Goal: Task Accomplishment & Management: Complete application form

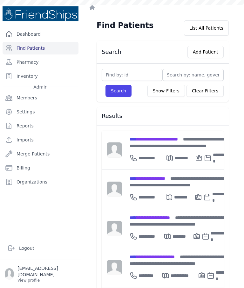
click at [164, 142] on div "**********" at bounding box center [179, 142] width 99 height 13
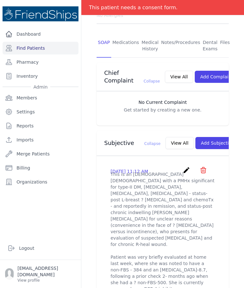
scroll to position [129, 0]
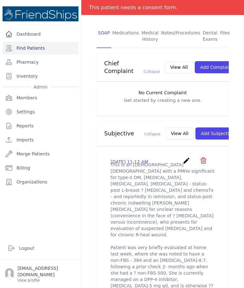
click at [206, 139] on button "Add Subjective" at bounding box center [218, 133] width 44 height 12
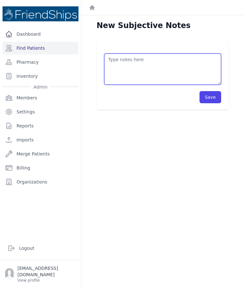
click at [187, 66] on textarea at bounding box center [162, 68] width 117 height 31
click at [131, 72] on textarea "Pt’s current meds: - [MEDICAL_DATA] 850 mg x 1 BID - Tronteral 400" at bounding box center [162, 68] width 117 height 31
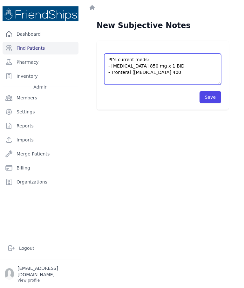
click at [186, 71] on textarea "Pt’s current meds: - [MEDICAL_DATA] 850 mg x 1 BID - Tronteral ([MEDICAL_DATA] …" at bounding box center [162, 68] width 117 height 31
click at [202, 74] on textarea "Pt’s current meds: - [MEDICAL_DATA] 850 mg x 1 BID - Tronteral ([MEDICAL_DATA] …" at bounding box center [162, 68] width 117 height 31
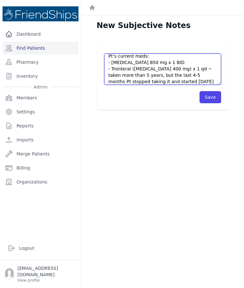
click at [165, 84] on textarea "Pt’s current meds: - [MEDICAL_DATA] 850 mg x 1 BID - Tronteral ([MEDICAL_DATA] …" at bounding box center [162, 68] width 117 height 31
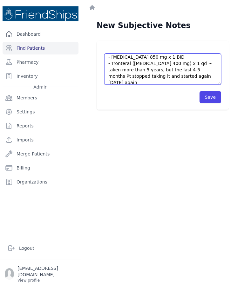
click at [215, 74] on textarea "Pt’s current meds: - [MEDICAL_DATA] 850 mg x 1 BID - Tronteral ([MEDICAL_DATA] …" at bounding box center [162, 68] width 117 height 31
click at [182, 77] on textarea "Pt’s current meds: - [MEDICAL_DATA] 850 mg x 1 BID - Tronteral ([MEDICAL_DATA] …" at bounding box center [162, 68] width 117 height 31
click at [205, 77] on textarea "Pt’s current meds: - [MEDICAL_DATA] 850 mg x 1 BID - Tronteral ([MEDICAL_DATA] …" at bounding box center [162, 68] width 117 height 31
click at [212, 75] on textarea "Pt’s current meds: - [MEDICAL_DATA] 850 mg x 1 BID - Tronteral ([MEDICAL_DATA] …" at bounding box center [162, 68] width 117 height 31
click at [214, 78] on textarea "Pt’s current meds: - [MEDICAL_DATA] 850 mg x 1 BID - Tronteral ([MEDICAL_DATA] …" at bounding box center [162, 68] width 117 height 31
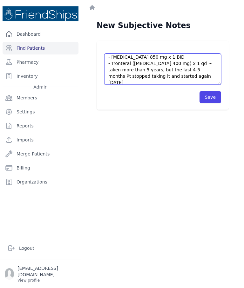
click at [202, 83] on textarea "Pt’s current meds: - [MEDICAL_DATA] 850 mg x 1 BID - Tronteral ([MEDICAL_DATA] …" at bounding box center [162, 68] width 117 height 31
click at [214, 78] on textarea "Pt’s current meds: - [MEDICAL_DATA] 850 mg x 1 BID - Tronteral ([MEDICAL_DATA] …" at bounding box center [162, 68] width 117 height 31
click at [182, 75] on textarea "Pt’s current meds: - [MEDICAL_DATA] 850 mg x 1 BID - Tronteral ([MEDICAL_DATA] …" at bounding box center [162, 68] width 117 height 31
click at [209, 76] on textarea "Pt’s current meds: - [MEDICAL_DATA] 850 mg x 1 BID - Tronteral ([MEDICAL_DATA] …" at bounding box center [162, 68] width 117 height 31
click at [209, 73] on textarea "Pt’s current meds: - [MEDICAL_DATA] 850 mg x 1 BID - Tronteral ([MEDICAL_DATA] …" at bounding box center [162, 68] width 117 height 31
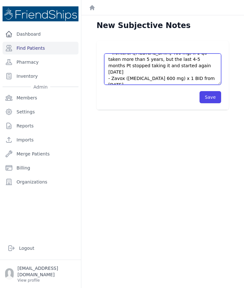
scroll to position [19, 0]
click at [136, 79] on textarea "Pt’s current meds: - [MEDICAL_DATA] 850 mg x 1 BID - Tronteral ([MEDICAL_DATA] …" at bounding box center [162, 68] width 117 height 31
click at [140, 83] on textarea "Pt’s current meds: - [MEDICAL_DATA] 850 mg x 1 BID - Tronteral ([MEDICAL_DATA] …" at bounding box center [162, 68] width 117 height 31
type textarea "Pt’s current meds: - [MEDICAL_DATA] 850 mg x 1 BID - Tronteral ([MEDICAL_DATA] …"
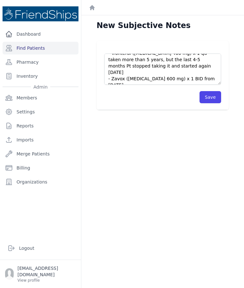
click at [212, 97] on button "Save" at bounding box center [211, 97] width 22 height 12
click at [216, 96] on button "Save" at bounding box center [211, 97] width 22 height 12
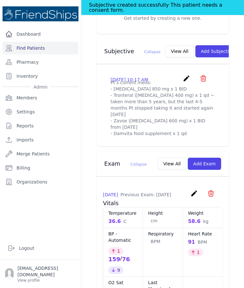
scroll to position [227, 0]
click at [187, 82] on icon "create" at bounding box center [187, 78] width 8 height 8
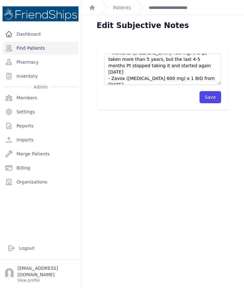
scroll to position [19, 0]
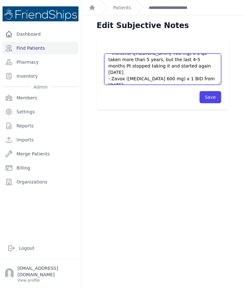
click at [195, 79] on textarea "Pt’s current meds: - Metformin 850 mg x 1 BID - Tronteral (Pentoxifylline 400 m…" at bounding box center [162, 68] width 117 height 31
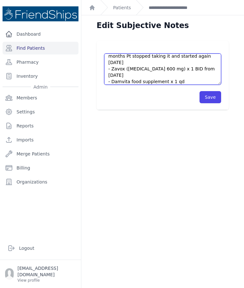
scroll to position [29, 0]
click at [157, 83] on textarea "Pt’s current meds: - Metformin 850 mg x 1 BID - Tronteral (Pentoxifylline 400 m…" at bounding box center [162, 68] width 117 height 31
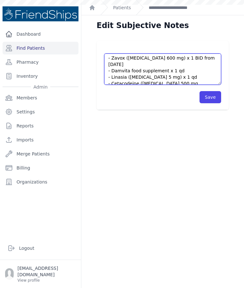
type textarea "Pt’s current meds: - Metformin 850 mg x 1 BID - Tronteral (Pentoxifylline 400 m…"
click at [214, 102] on button "Save" at bounding box center [211, 97] width 22 height 12
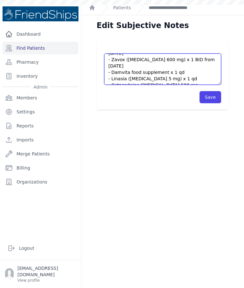
click at [172, 77] on textarea "Pt’s current meds: - Metformin 850 mg x 1 BID - Tronteral (Pentoxifylline 400 m…" at bounding box center [162, 68] width 117 height 31
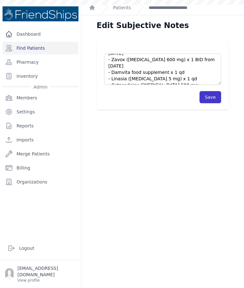
click at [215, 98] on button "Save" at bounding box center [211, 97] width 22 height 12
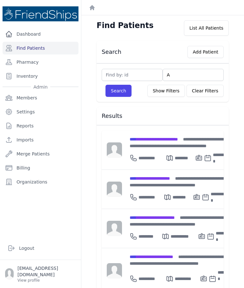
scroll to position [30, 0]
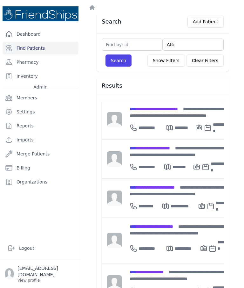
type input "[PERSON_NAME]"
click at [123, 61] on button "Search" at bounding box center [119, 60] width 26 height 12
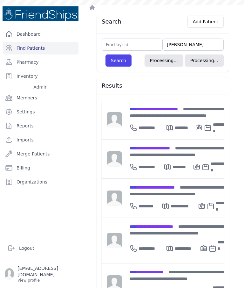
scroll to position [15, 0]
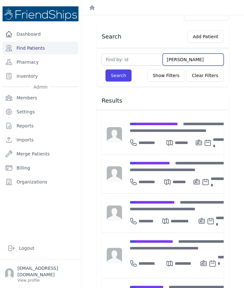
click at [188, 57] on input "[PERSON_NAME]" at bounding box center [193, 59] width 61 height 12
type input "At"
type input "A"
type input "At"
type input "Atta"
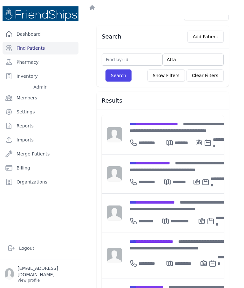
type input "Attal"
type input "Attala"
type input "Attalah"
click at [108, 87] on div "Search Add Patient [GEOGRAPHIC_DATA] Search Show Filters Clear Filters Filter B…" at bounding box center [163, 274] width 153 height 499
type input "Attalah"
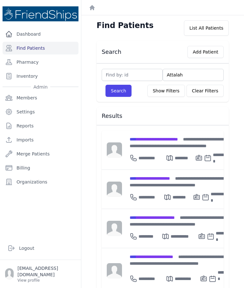
scroll to position [0, 0]
click at [120, 88] on button "Search" at bounding box center [119, 91] width 26 height 12
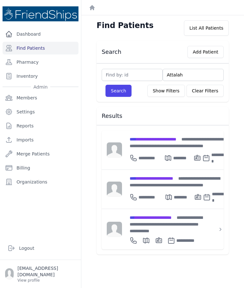
click at [158, 137] on span "**********" at bounding box center [153, 139] width 47 height 4
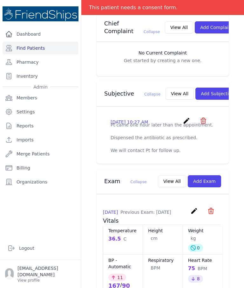
scroll to position [179, 0]
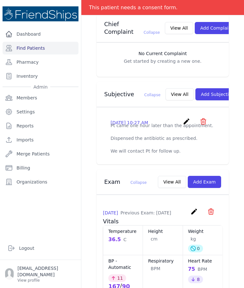
click at [208, 176] on button "Add Exam" at bounding box center [204, 182] width 33 height 12
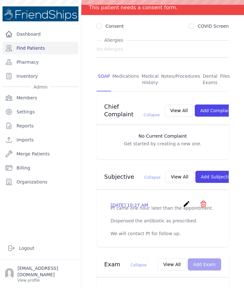
scroll to position [96, 0]
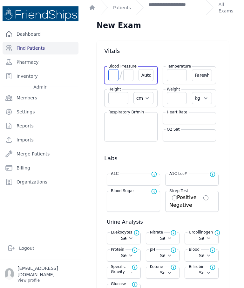
click at [113, 73] on input "number" at bounding box center [114, 75] width 10 height 12
click at [174, 75] on input "number" at bounding box center [177, 75] width 20 height 12
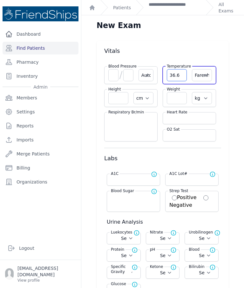
type input "36.6"
click at [205, 78] on select "Farenheit [PERSON_NAME]" at bounding box center [202, 75] width 20 height 12
select select "C"
click at [112, 75] on input "number" at bounding box center [114, 75] width 10 height 12
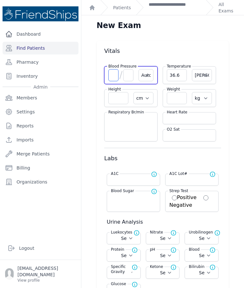
select select "C"
select select "Automatic"
select select "cm"
select select "kg"
select select
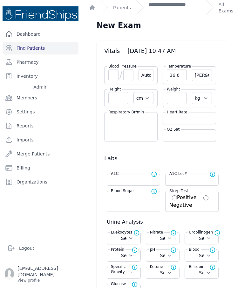
select select
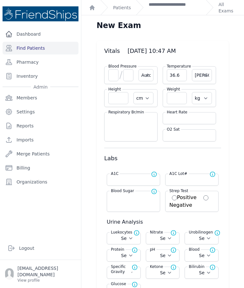
select select
select select "Automatic"
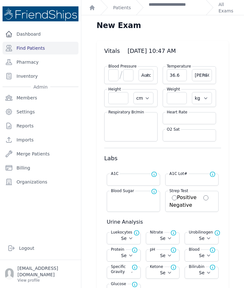
select select "C"
select select "cm"
select select "kg"
select select
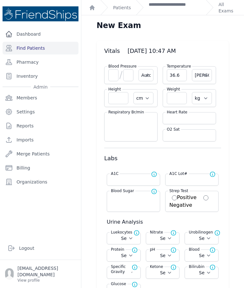
select select
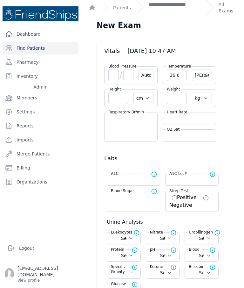
select select
type input "163"
click at [126, 77] on input "number" at bounding box center [129, 75] width 10 height 12
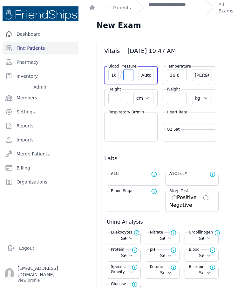
select select "Automatic"
select select "C"
select select "cm"
select select "kg"
select select
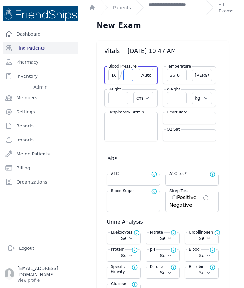
select select
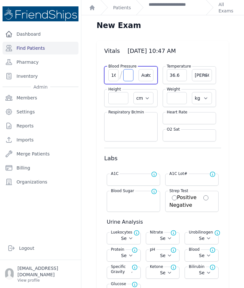
select select
type input "94"
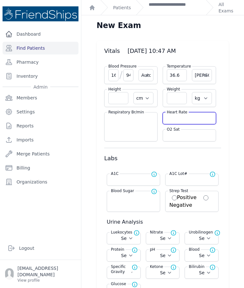
click at [184, 119] on input "number" at bounding box center [189, 118] width 45 height 6
select select "Automatic"
select select "C"
select select "cm"
select select "kg"
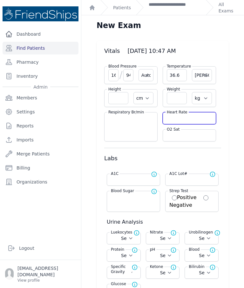
select select
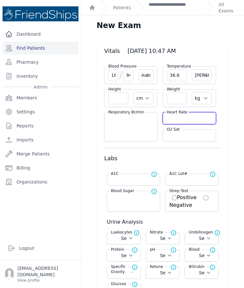
select select
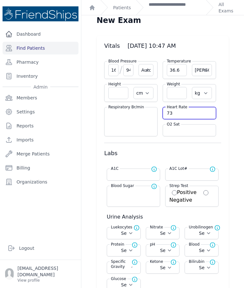
scroll to position [5, 0]
type input "73"
click at [176, 94] on input "number" at bounding box center [177, 93] width 20 height 12
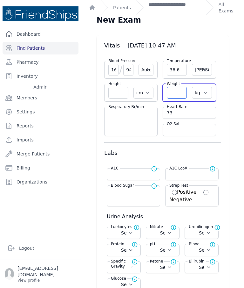
select select "Automatic"
select select "C"
select select "cm"
select select "kg"
select select
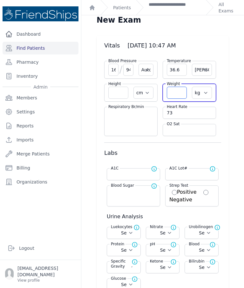
select select
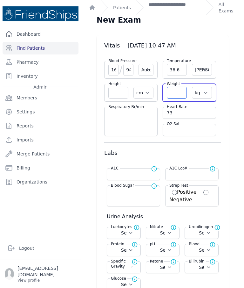
select select
type input "7"
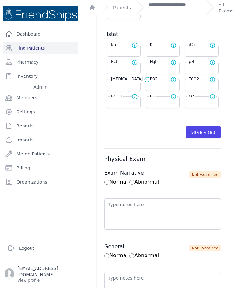
scroll to position [301, 0]
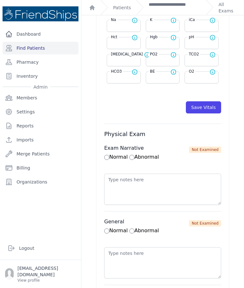
type input "96.3"
click at [209, 107] on button "Save Vitals" at bounding box center [203, 107] width 35 height 12
select select "Automatic"
select select "cm"
select select "kg"
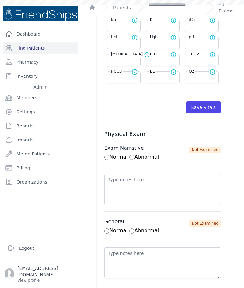
select select
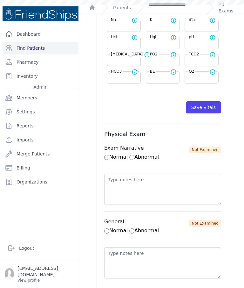
select select
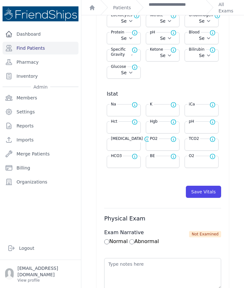
scroll to position [220, 0]
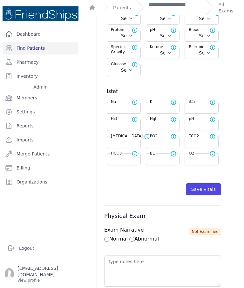
click at [201, 191] on button "Save Vitals" at bounding box center [203, 189] width 35 height 12
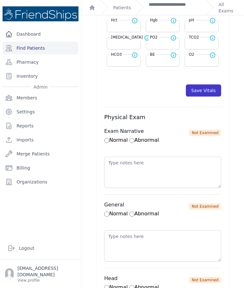
scroll to position [321, 0]
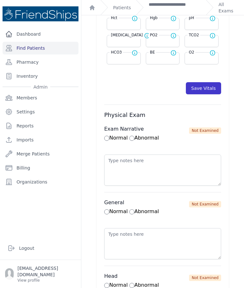
click at [211, 89] on button "Save Vitals" at bounding box center [203, 88] width 35 height 12
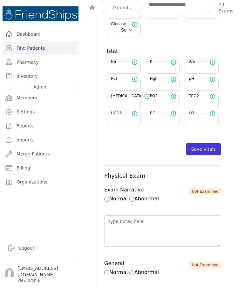
scroll to position [260, 0]
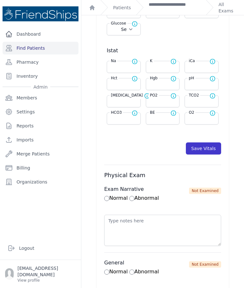
click at [213, 148] on button "Save Vitals" at bounding box center [203, 148] width 35 height 12
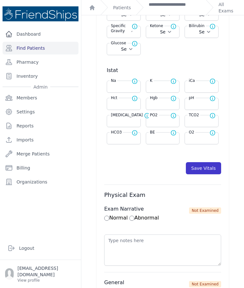
scroll to position [243, 0]
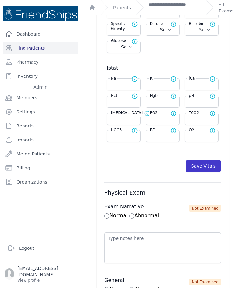
click at [213, 162] on button "Save Vitals" at bounding box center [203, 166] width 35 height 12
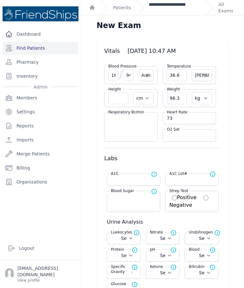
click at [176, 13] on link "**********" at bounding box center [175, 7] width 52 height 13
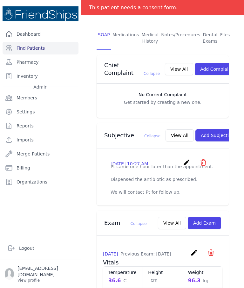
scroll to position [145, 0]
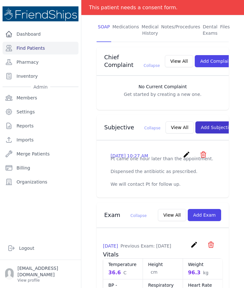
click at [206, 121] on button "Add Subjective" at bounding box center [218, 127] width 44 height 12
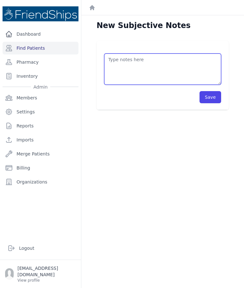
click at [183, 68] on textarea at bounding box center [162, 68] width 117 height 31
click at [172, 73] on textarea "Pt’s current meds: - Anti-stone ( - Mebeverist (Mebeverine Hack 200 mg)" at bounding box center [162, 68] width 117 height 31
click at [202, 72] on textarea "Pt’s current meds: - Anti-stone ( - Mebeverist (Mebeverine HCl 200 mg)" at bounding box center [162, 68] width 117 height 31
click at [209, 68] on textarea "Pt’s current meds: - Anti-stone ( - Mebeverist (Mebeverine HCl 200 mg) x 1 BId" at bounding box center [162, 68] width 117 height 31
click at [209, 74] on textarea "Pt’s current meds: - Anti-stone ( - Mebeverist (Mebeverine HCl 200 mg) x 1 BId" at bounding box center [162, 68] width 117 height 31
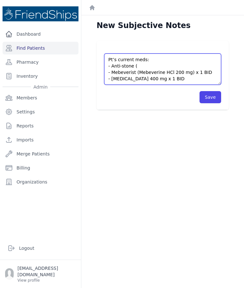
scroll to position [4, 0]
click at [152, 60] on textarea "Pt’s current meds: - Anti-stone ( - Mebeverist (Mebeverine HCl 200 mg) x 1 BID …" at bounding box center [162, 68] width 117 height 31
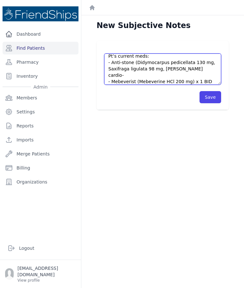
click at [170, 67] on textarea "Pt’s current meds: - Anti-stone (Didymocarpus pedicellata 130 mg, Saxifraga lig…" at bounding box center [162, 68] width 117 height 31
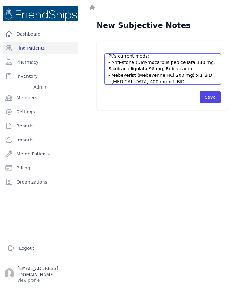
click at [192, 68] on textarea "Pt’s current meds: - Anti-stone (Didymocarpus pedicellata 130 mg, Saxifraga lig…" at bounding box center [162, 68] width 117 height 31
click at [191, 66] on textarea "Pt’s current meds: - Anti-stone (Didymocarpus pedicellata 130 mg, Saxifraga lig…" at bounding box center [162, 68] width 117 height 31
click at [191, 71] on textarea "Pt’s current meds: - Anti-stone (Didymocarpus pedicellata 130 mg, Saxifraga lig…" at bounding box center [162, 68] width 117 height 31
click at [195, 68] on textarea "Pt’s current meds: - Anti-stone (Didymocarpus pedicellata 130 mg, Saxifraga lig…" at bounding box center [162, 68] width 117 height 31
click at [206, 71] on textarea "Pt’s current meds: - Anti-stone (Didymocarpus pedicellata 130 mg, Saxifraga lig…" at bounding box center [162, 68] width 117 height 31
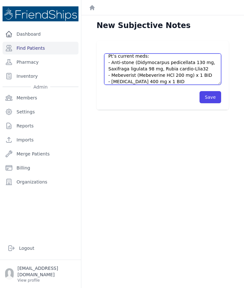
click at [191, 68] on textarea "Pt’s current meds: - Anti-stone (Didymocarpus pedicellata 130 mg, Saxifraga lig…" at bounding box center [162, 68] width 117 height 31
click at [190, 70] on textarea "Pt’s current meds: - Anti-stone (Didymocarpus pedicellata 130 mg, Saxifraga lig…" at bounding box center [162, 68] width 117 height 31
click at [193, 67] on textarea "Pt’s current meds: - Anti-stone (Didymocarpus pedicellata 130 mg, Saxifraga lig…" at bounding box center [162, 68] width 117 height 31
click at [121, 75] on textarea "Pt’s current meds: - Anti-stone (Didymocarpus pedicellata 130 mg, Saxifraga lig…" at bounding box center [162, 68] width 117 height 31
click at [147, 74] on textarea "Pt’s current meds: - Anti-stone (Didymocarpus pedicellata 130 mg, Saxifraga lig…" at bounding box center [162, 68] width 117 height 31
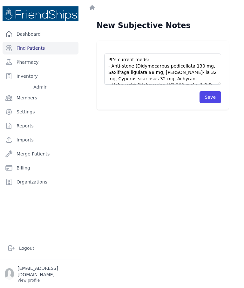
scroll to position [0, 0]
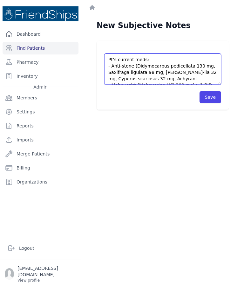
click at [190, 80] on textarea "Pt’s current meds: - Anti-stone (Didymocarpus pedicellata 130 mg, Saxifraga lig…" at bounding box center [162, 68] width 117 height 31
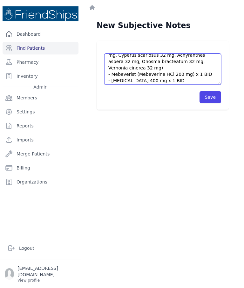
scroll to position [31, 0]
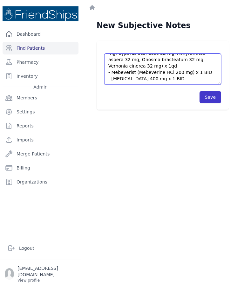
type textarea "Pt’s current meds: - Anti-stone (Didymocarpus pedicellata 130 mg, Saxifraga lig…"
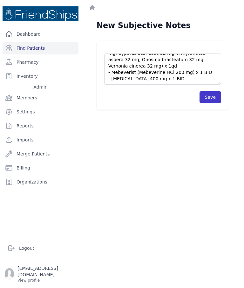
click at [209, 99] on button "Save" at bounding box center [211, 97] width 22 height 12
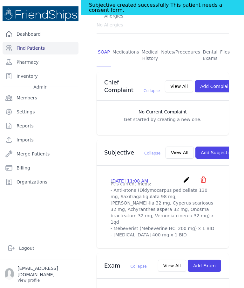
scroll to position [155, 0]
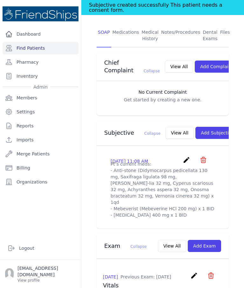
click at [186, 156] on icon "create" at bounding box center [187, 160] width 8 height 8
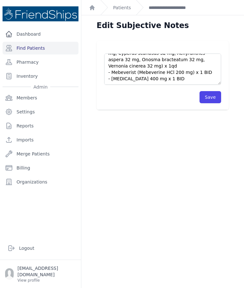
scroll to position [32, 0]
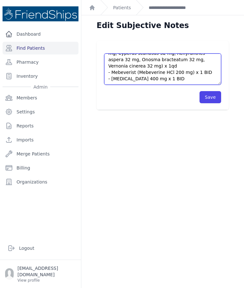
click at [160, 83] on textarea "Pt’s current meds: - Anti-stone (Didymocarpus pedicellata 130 mg, Saxifraga lig…" at bounding box center [162, 68] width 117 height 31
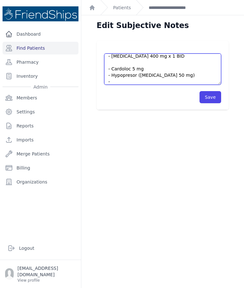
scroll to position [48, 0]
click at [127, 72] on textarea "Pt’s current meds: - Anti-stone (Didymocarpus pedicellata 130 mg, Saxifraga lig…" at bounding box center [162, 68] width 117 height 31
click at [130, 67] on textarea "Pt’s current meds: - Anti-stone (Didymocarpus pedicellata 130 mg, Saxifraga lig…" at bounding box center [162, 68] width 117 height 31
click at [153, 73] on textarea "Pt’s current meds: - Anti-stone (Didymocarpus pedicellata 130 mg, Saxifraga lig…" at bounding box center [162, 68] width 117 height 31
click at [131, 68] on textarea "Pt’s current meds: - Anti-stone (Didymocarpus pedicellata 130 mg, Saxifraga lig…" at bounding box center [162, 68] width 117 height 31
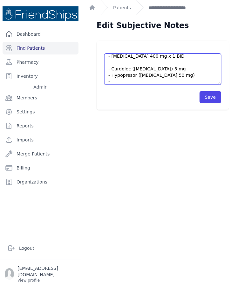
click at [147, 82] on textarea "Pt’s current meds: - Anti-stone (Didymocarpus pedicellata 130 mg, Saxifraga lig…" at bounding box center [162, 68] width 117 height 31
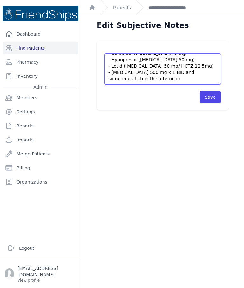
scroll to position [70, 0]
click at [135, 80] on textarea "Pt’s current meds: - Anti-stone (Didymocarpus pedicellata 130 mg, Saxifraga lig…" at bounding box center [162, 68] width 117 height 31
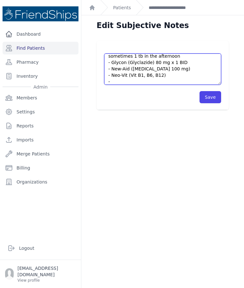
scroll to position [86, 0]
type textarea "Pt’s current meds: - Anti-stone (Didymocarpus pedicellata 130 mg, Saxifraga lig…"
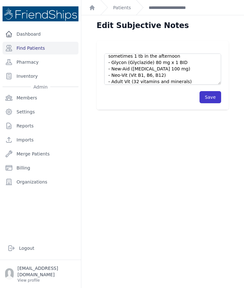
click at [207, 100] on button "Save" at bounding box center [211, 97] width 22 height 12
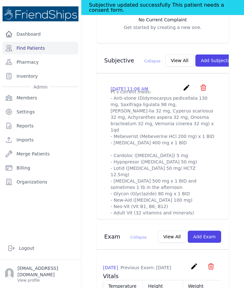
scroll to position [227, 0]
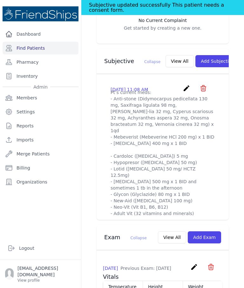
click at [185, 84] on icon "create" at bounding box center [187, 88] width 8 height 8
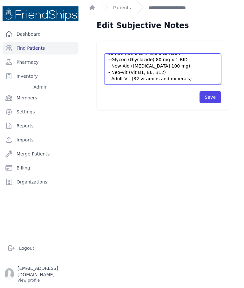
click at [193, 78] on textarea "Pt’s current meds: - Anti-stone (Didymocarpus pedicellata 130 mg, Saxifraga lig…" at bounding box center [162, 68] width 117 height 31
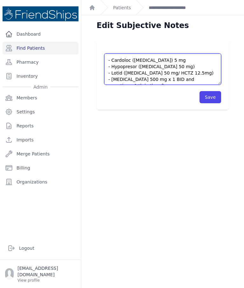
scroll to position [58, 0]
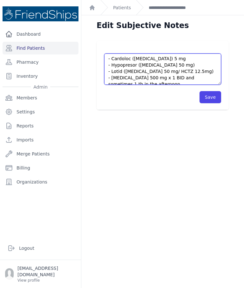
click at [214, 73] on textarea "Pt’s current meds: - Anti-stone (Didymocarpus pedicellata 130 mg, Saxifraga lig…" at bounding box center [162, 68] width 117 height 31
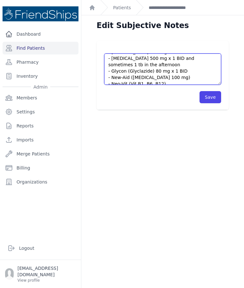
scroll to position [85, 0]
click at [157, 63] on textarea "Pt’s current meds: - Anti-stone (Didymocarpus pedicellata 130 mg, Saxifraga lig…" at bounding box center [162, 68] width 117 height 31
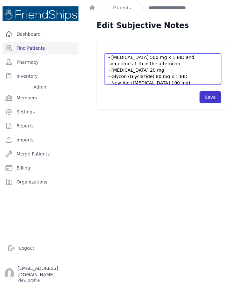
type textarea "Pt’s current meds: - Anti-stone (Didymocarpus pedicellata 130 mg, Saxifraga lig…"
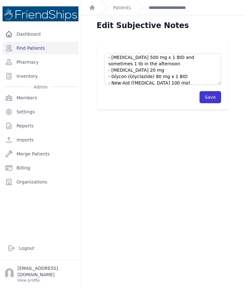
click at [211, 98] on button "Save" at bounding box center [211, 97] width 22 height 12
click at [208, 96] on button "Save" at bounding box center [211, 97] width 22 height 12
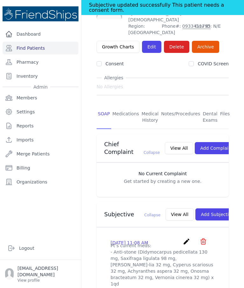
scroll to position [92, 0]
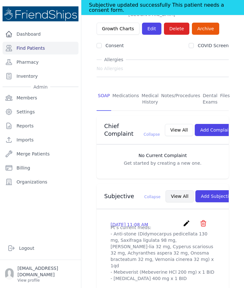
click at [166, 190] on button "View All" at bounding box center [180, 196] width 28 height 12
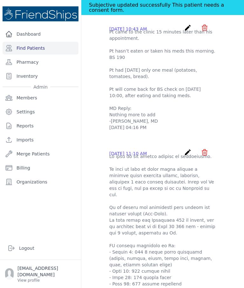
scroll to position [0, 0]
click at [98, 93] on div "[PERSON_NAME] [PERSON_NAME] * - Subjectives [DATE] 11:08 AM create ​ Are you su…" at bounding box center [163, 251] width 148 height 1498
